Goal: Check status: Check status

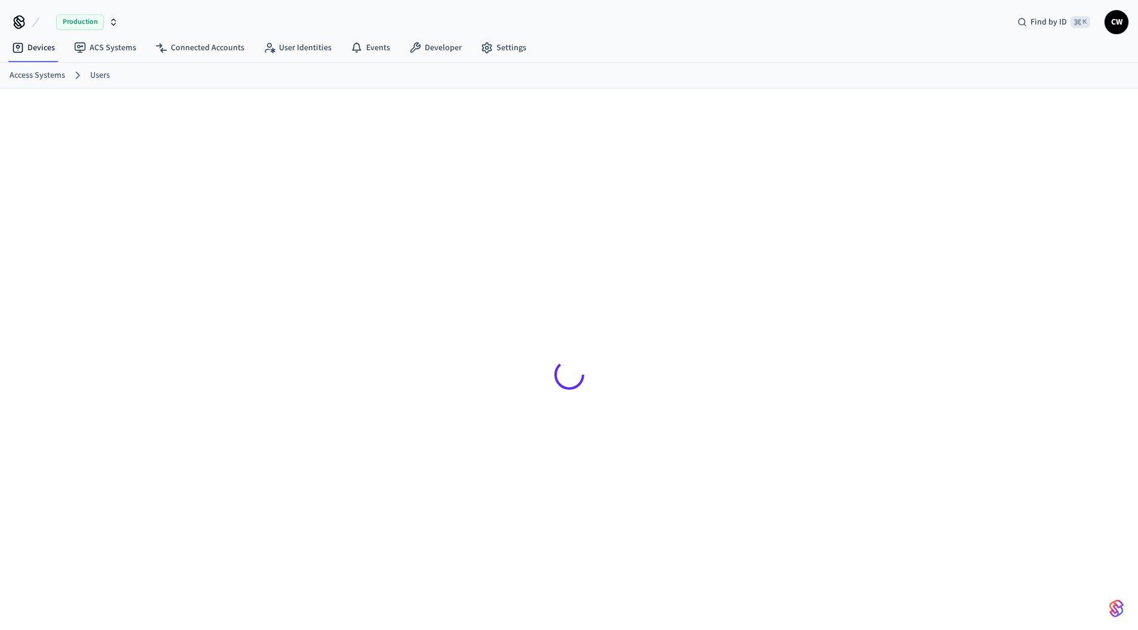
click at [90, 158] on div at bounding box center [569, 368] width 1138 height 560
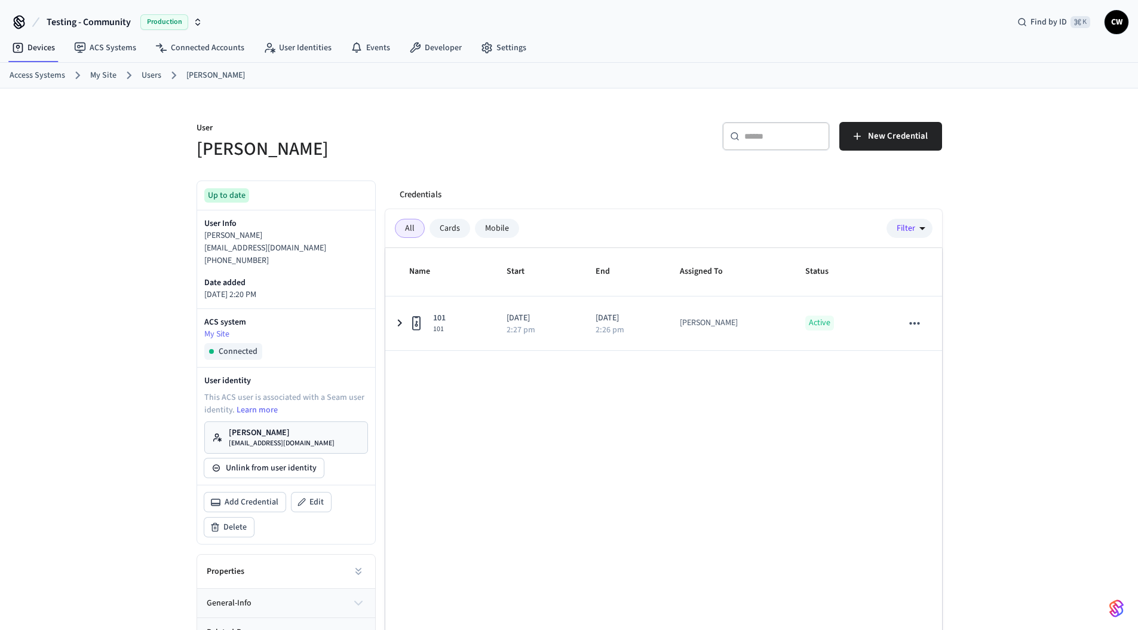
click at [97, 77] on link "My Site" at bounding box center [103, 75] width 26 height 13
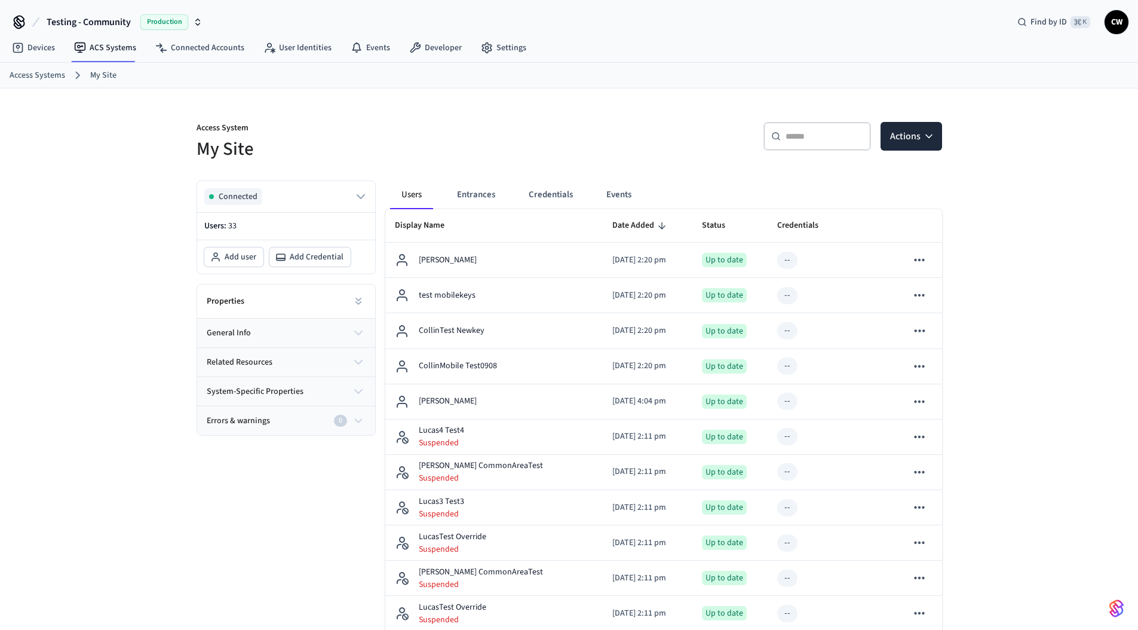
click at [492, 127] on p "Access System" at bounding box center [380, 129] width 366 height 15
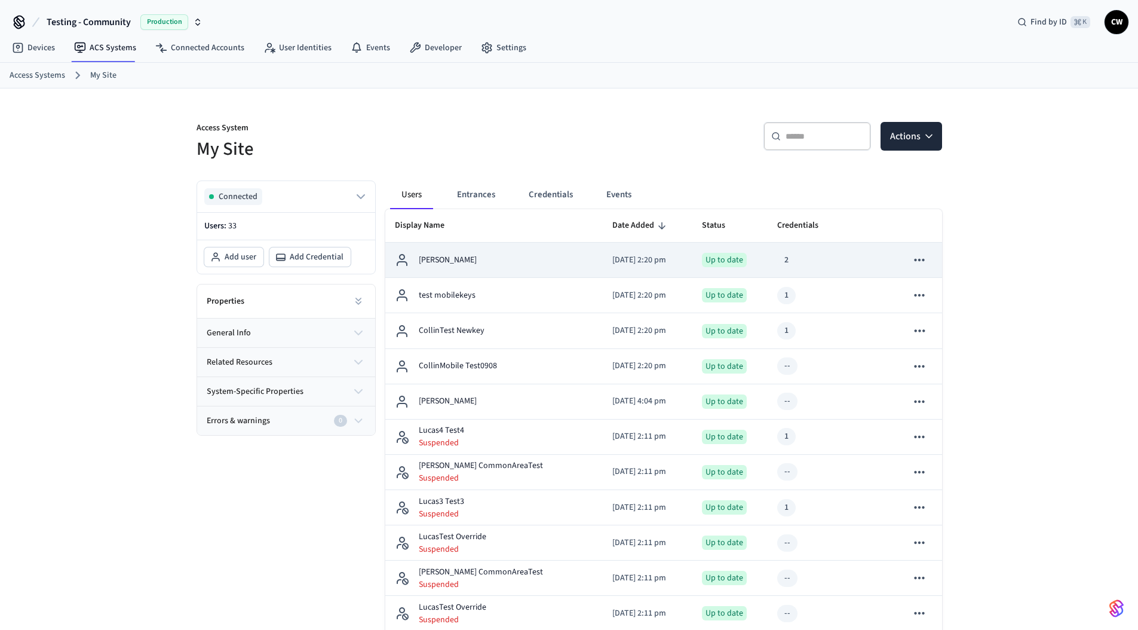
click at [626, 244] on td "2025/09/08 at 2:20 pm" at bounding box center [648, 260] width 90 height 35
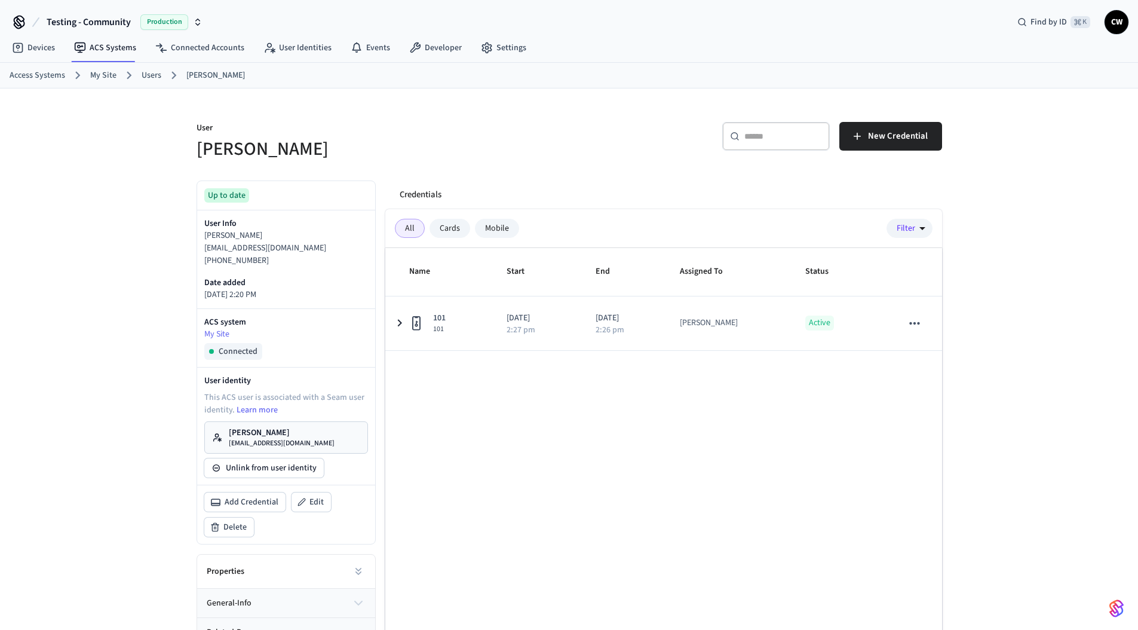
click at [599, 204] on div "Credentials" at bounding box center [666, 194] width 552 height 29
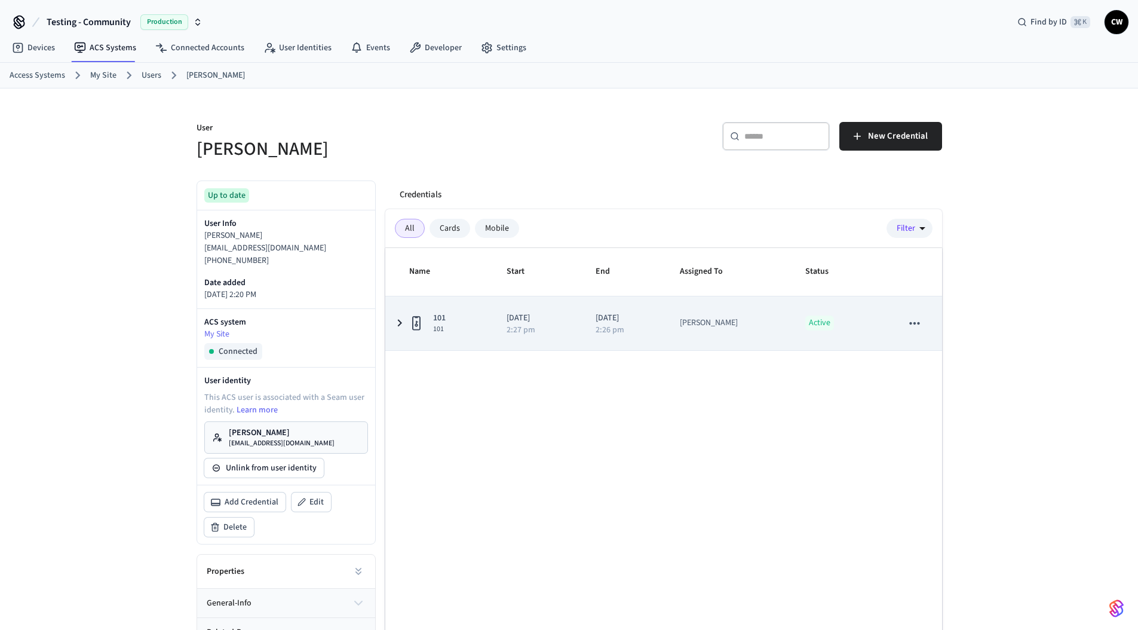
click at [559, 299] on td "2025/09/08 2:27 pm" at bounding box center [536, 323] width 89 height 54
click at [563, 330] on div "2:27 pm" at bounding box center [537, 330] width 60 height 8
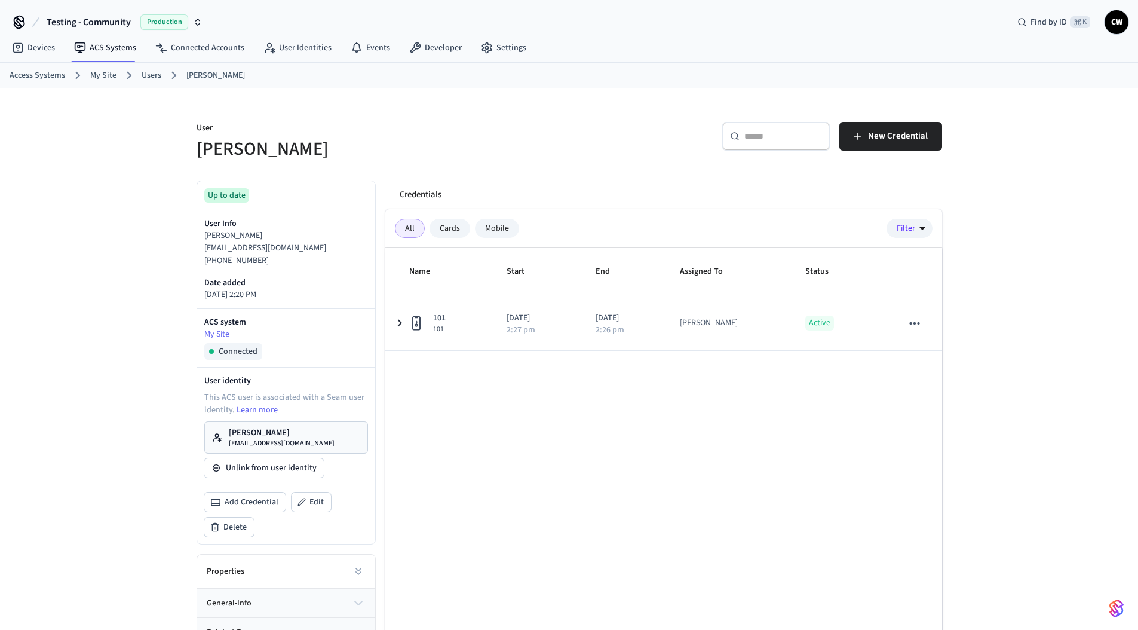
click at [533, 182] on div "Credentials" at bounding box center [666, 194] width 552 height 29
